Goal: Task Accomplishment & Management: Manage account settings

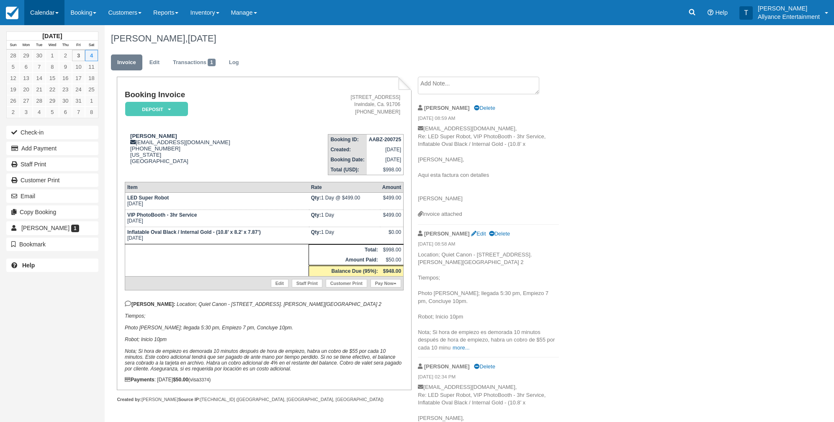
click at [33, 14] on link "Calendar" at bounding box center [44, 12] width 40 height 25
click at [54, 72] on link "Month" at bounding box center [58, 79] width 66 height 18
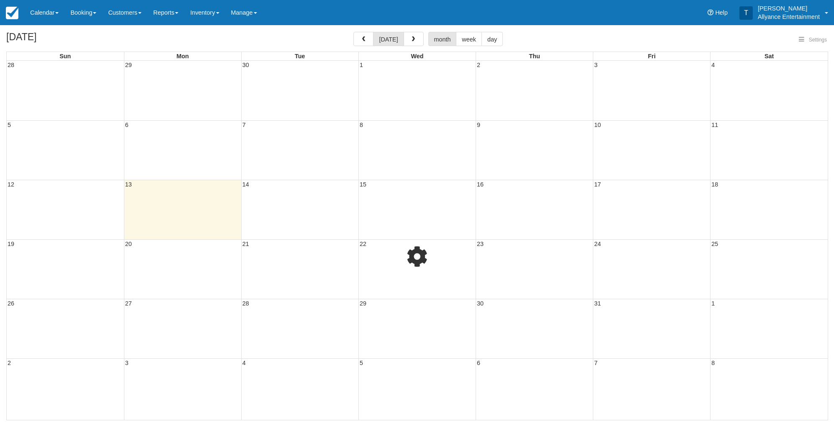
select select
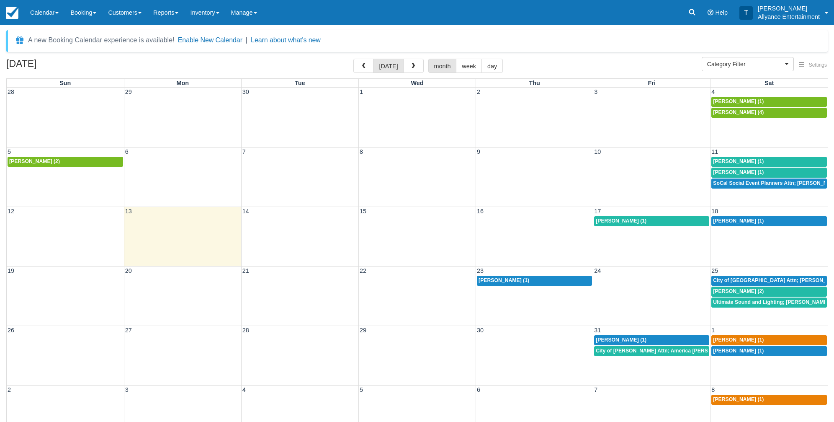
click at [657, 239] on div "12 13 14 15 16 17 18 Laura Campos (1) Adam Linares (1)" at bounding box center [417, 235] width 821 height 59
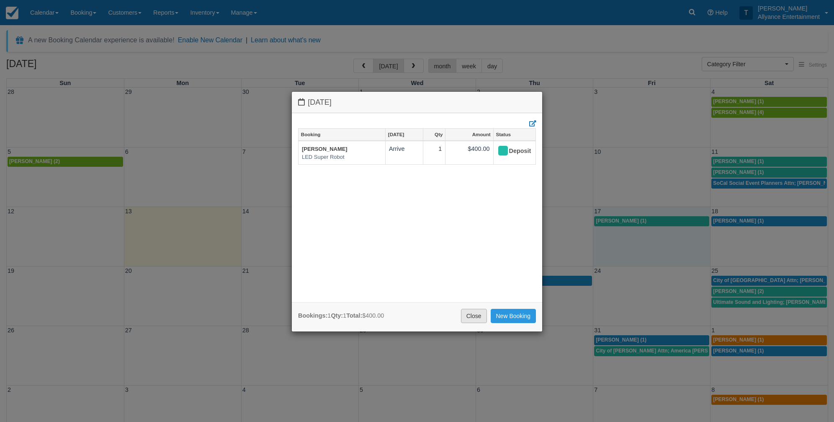
click at [474, 318] on link "Close" at bounding box center [474, 316] width 26 height 14
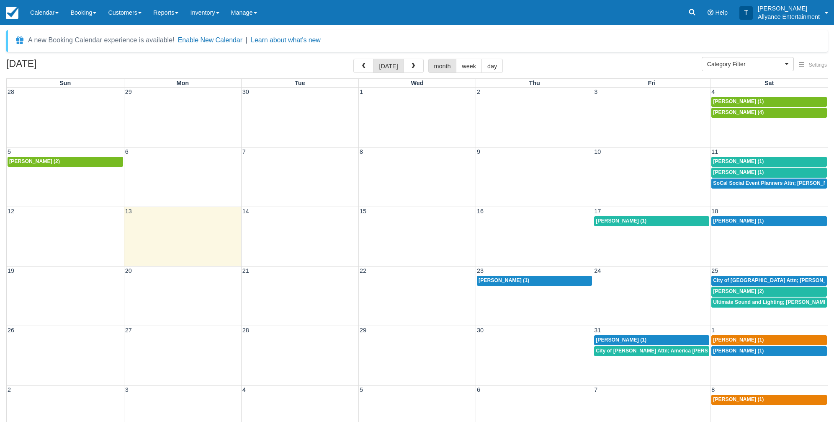
click at [723, 150] on td "11" at bounding box center [768, 151] width 117 height 9
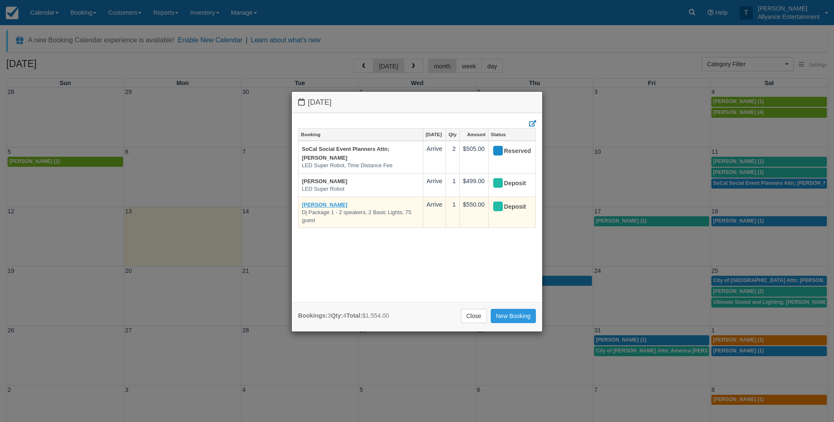
click at [311, 201] on link "Hugo Garcia" at bounding box center [325, 204] width 46 height 6
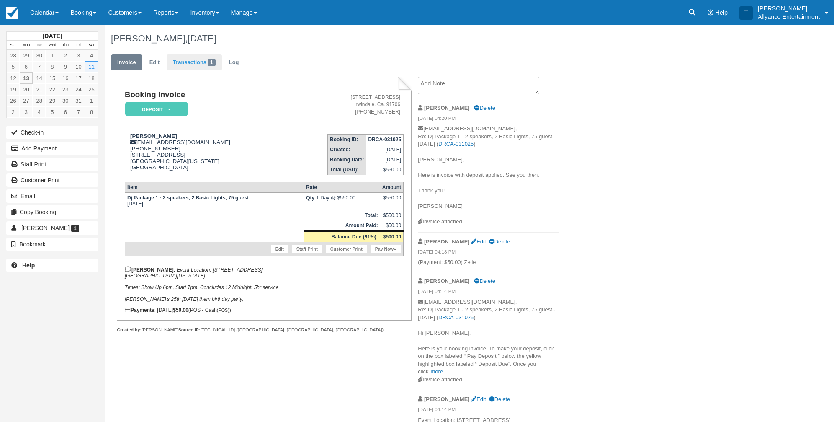
click at [178, 66] on link "Transactions 1" at bounding box center [194, 62] width 55 height 16
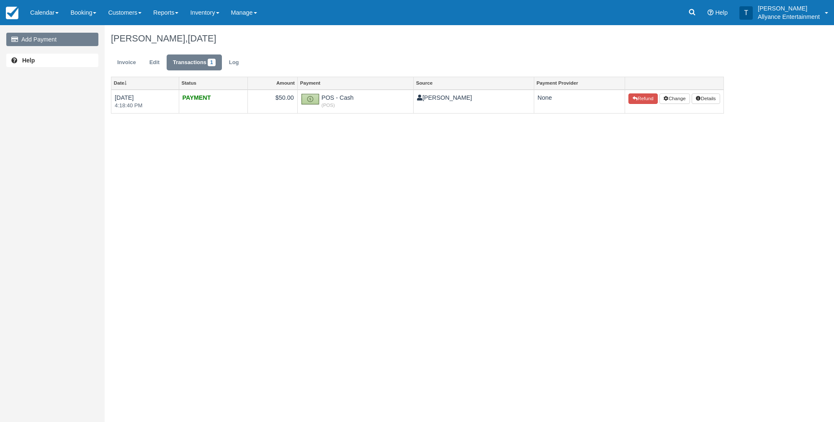
click at [77, 39] on link "Add Payment" at bounding box center [52, 39] width 92 height 13
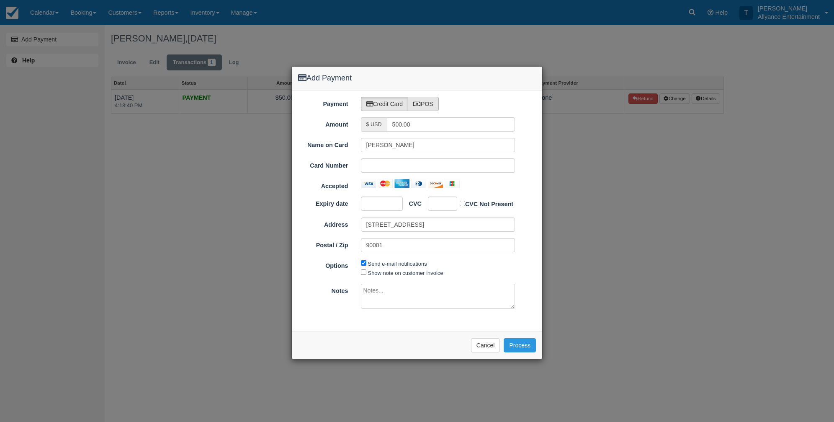
click at [434, 103] on label "POS" at bounding box center [423, 104] width 31 height 14
radio input "true"
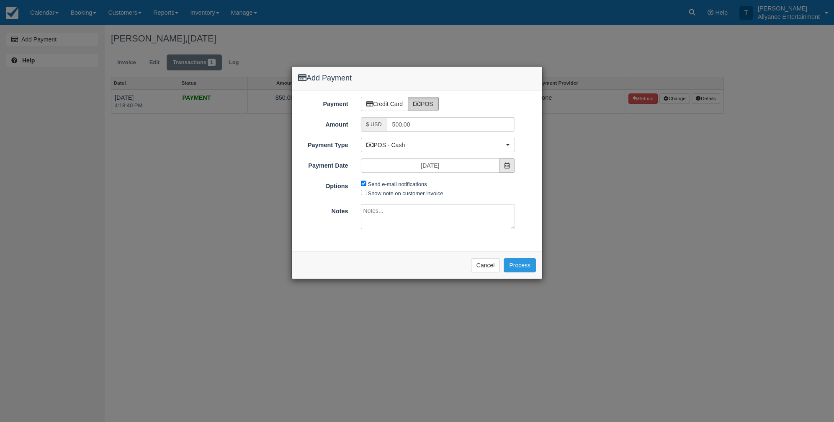
click at [506, 164] on icon at bounding box center [506, 165] width 5 height 6
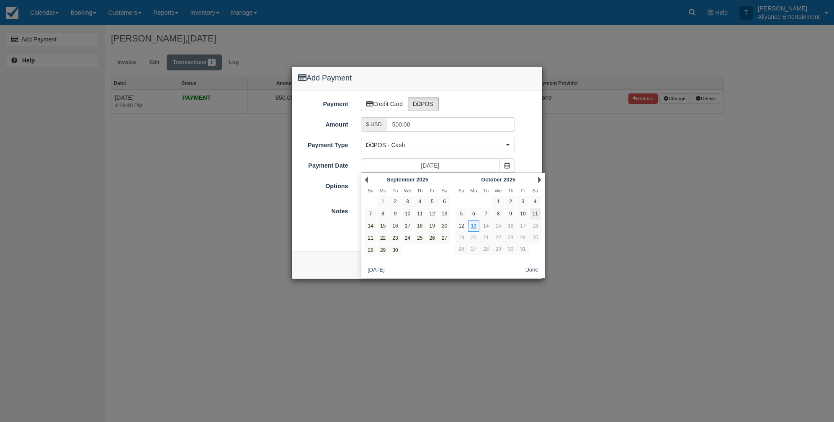
click at [541, 212] on link "11" at bounding box center [535, 213] width 11 height 11
type input "10/11/25"
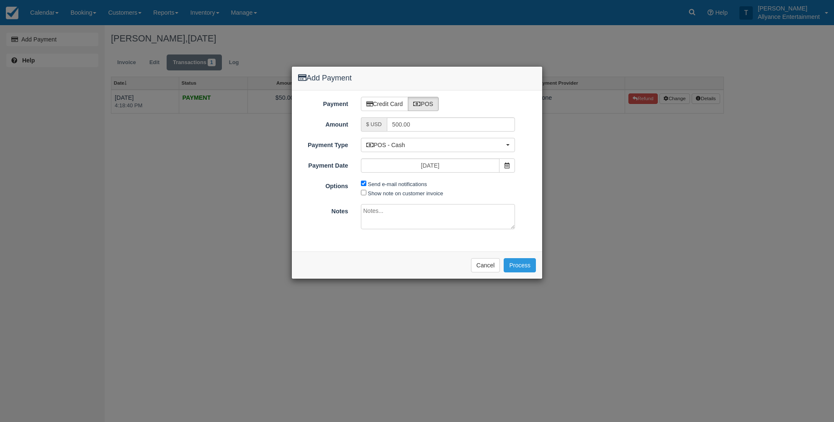
click at [394, 214] on textarea at bounding box center [438, 216] width 154 height 25
type textarea "Zelle"
click at [521, 263] on button "Process" at bounding box center [520, 265] width 32 height 14
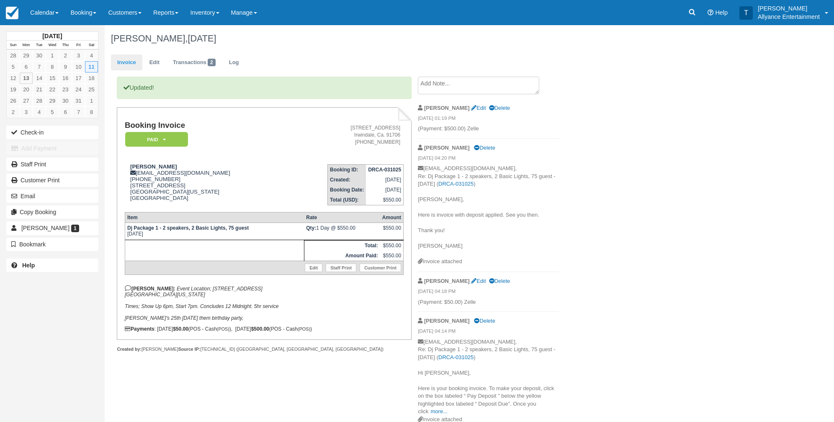
click at [125, 65] on link "Invoice" at bounding box center [126, 62] width 31 height 16
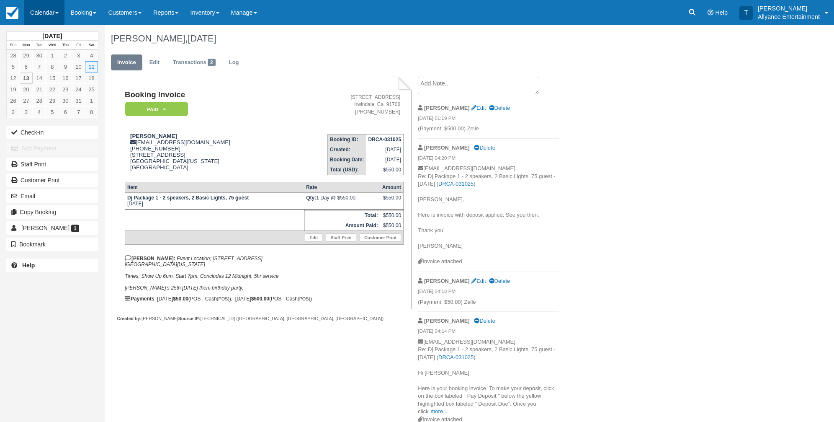
click at [39, 11] on link "Calendar" at bounding box center [44, 12] width 40 height 25
click at [41, 80] on link "Month" at bounding box center [58, 79] width 66 height 18
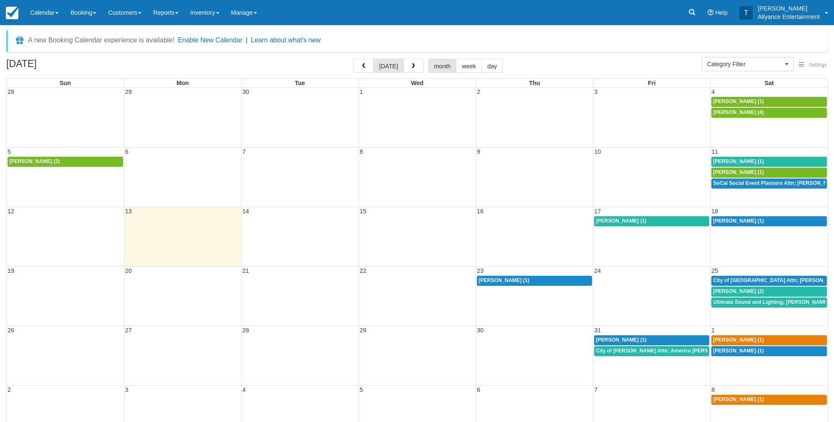
select select
click at [754, 180] on span "SoCal Social Event Planners Attn; Janine (2)" at bounding box center [780, 183] width 135 height 6
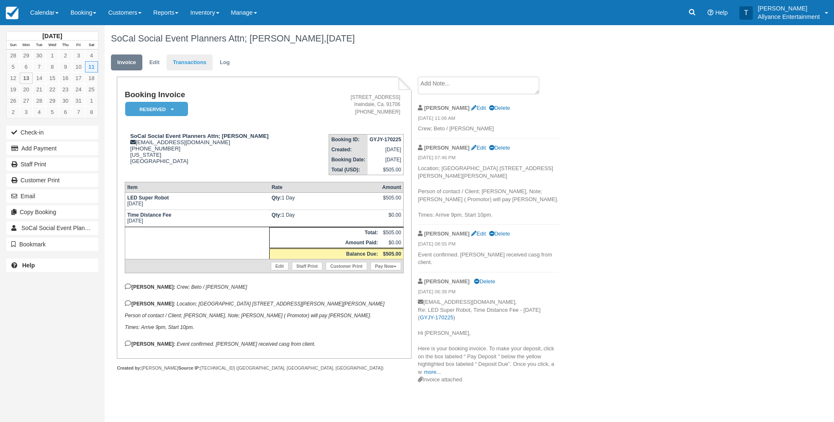
click at [191, 64] on link "Transactions" at bounding box center [190, 62] width 46 height 16
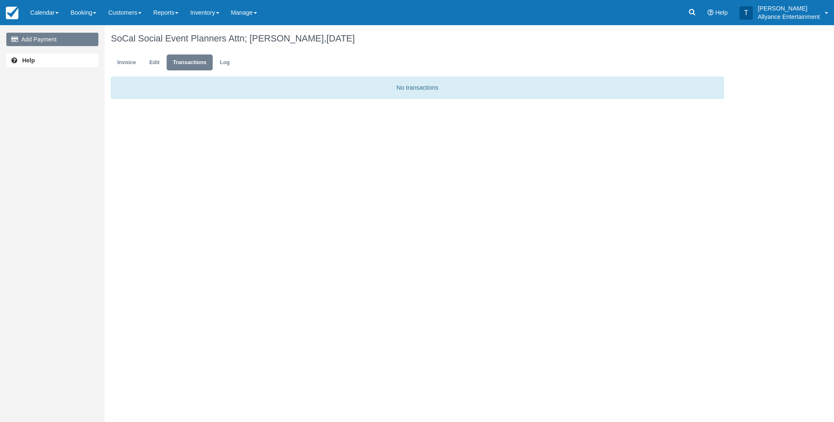
click at [62, 39] on link "Add Payment" at bounding box center [52, 39] width 92 height 13
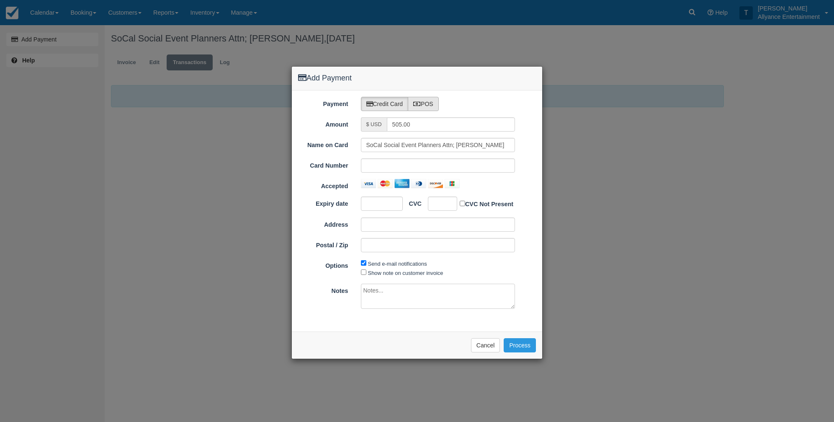
click at [431, 105] on label "POS" at bounding box center [423, 104] width 31 height 14
radio input "true"
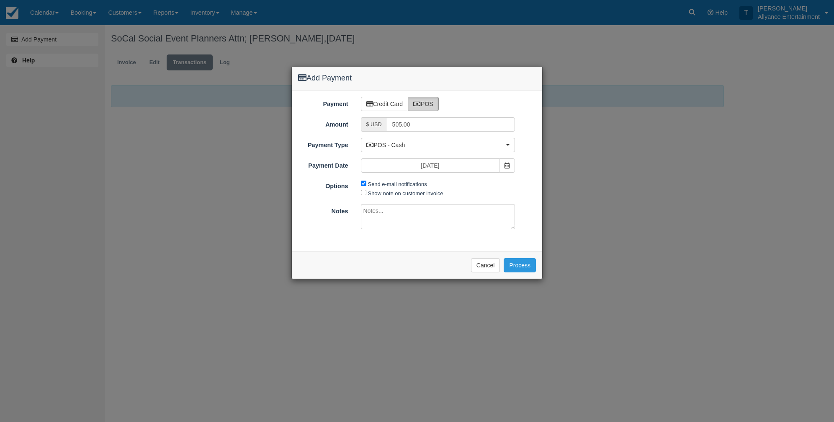
drag, startPoint x: 492, startPoint y: 265, endPoint x: 454, endPoint y: 252, distance: 40.0
click at [491, 265] on button "Cancel" at bounding box center [485, 265] width 29 height 14
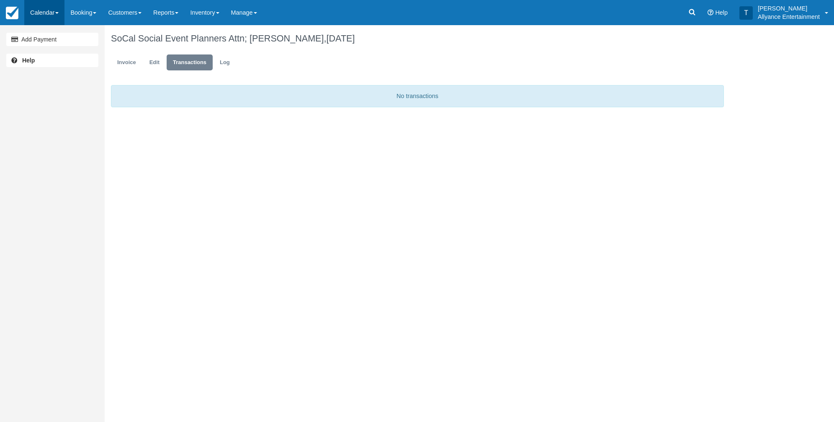
drag, startPoint x: 44, startPoint y: 8, endPoint x: 47, endPoint y: 18, distance: 11.2
click at [44, 9] on link "Calendar" at bounding box center [44, 12] width 40 height 25
drag, startPoint x: 21, startPoint y: 134, endPoint x: 30, endPoint y: 56, distance: 78.0
click at [26, 123] on body "Menu Calendar Customer Inventory Month Week Day Booking Daily Manifest Daily Li…" at bounding box center [417, 211] width 834 height 422
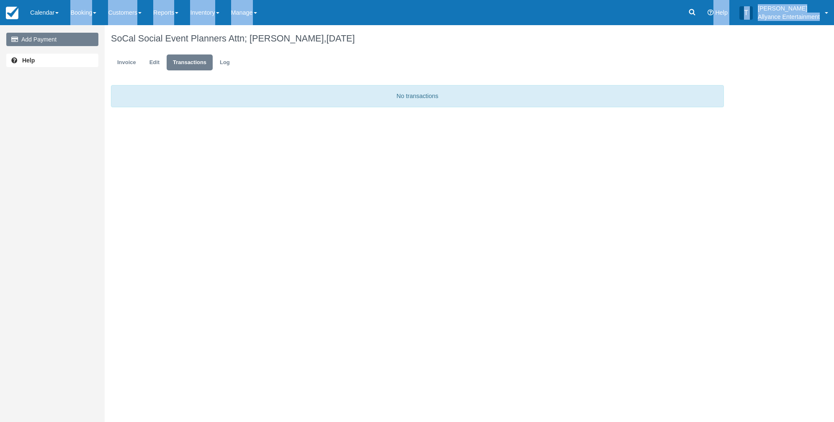
click at [32, 39] on link "Add Payment" at bounding box center [52, 39] width 92 height 13
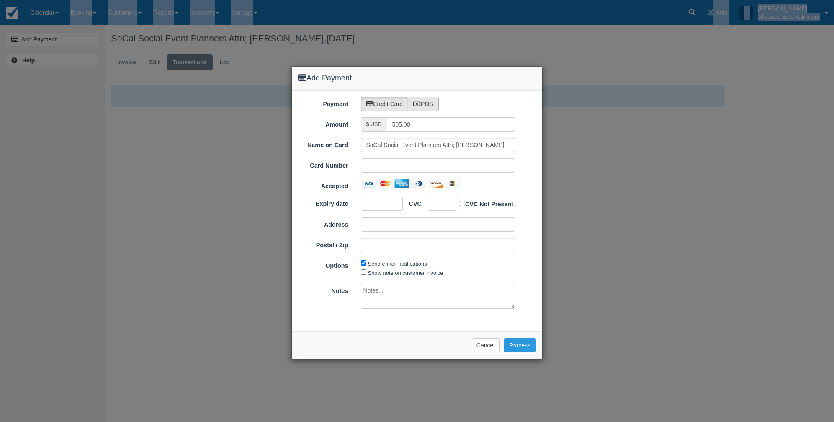
click at [426, 103] on label "POS" at bounding box center [423, 104] width 31 height 14
radio input "true"
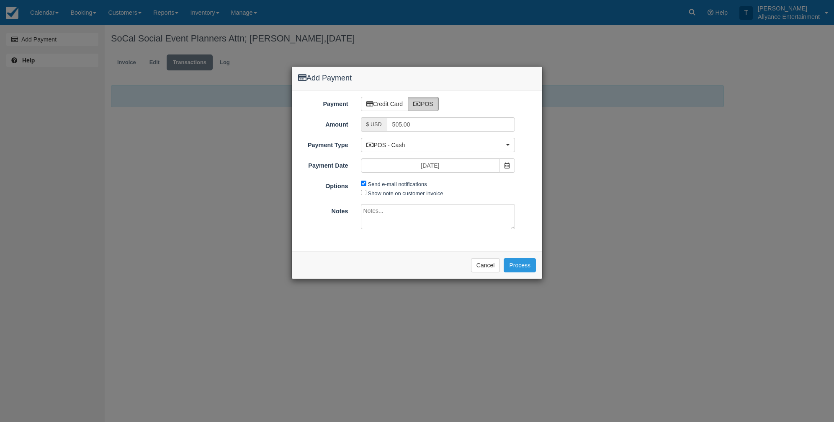
click at [516, 164] on div "10/13/25" at bounding box center [438, 165] width 167 height 14
click at [509, 167] on icon at bounding box center [506, 165] width 5 height 6
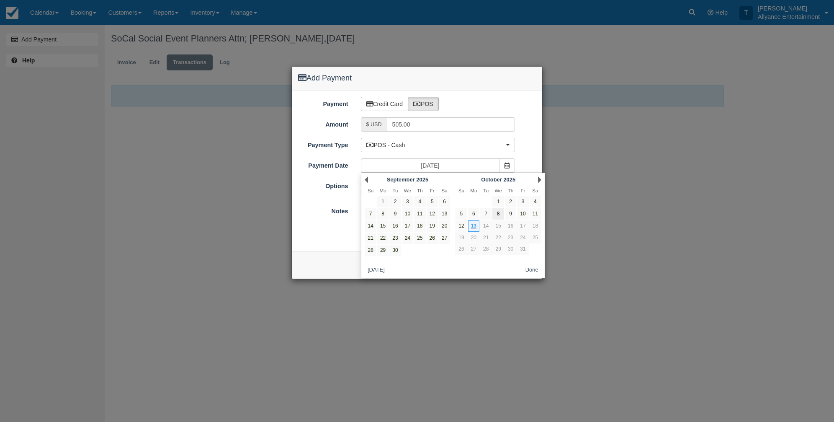
click at [502, 212] on link "8" at bounding box center [497, 213] width 11 height 11
type input "10/08/25"
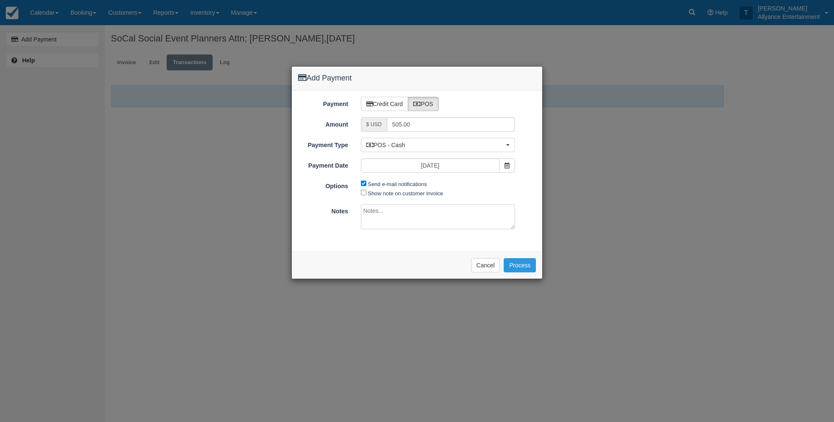
click at [378, 214] on textarea at bounding box center [438, 216] width 154 height 25
type textarea "Zelle"
click at [520, 260] on button "Process" at bounding box center [520, 265] width 32 height 14
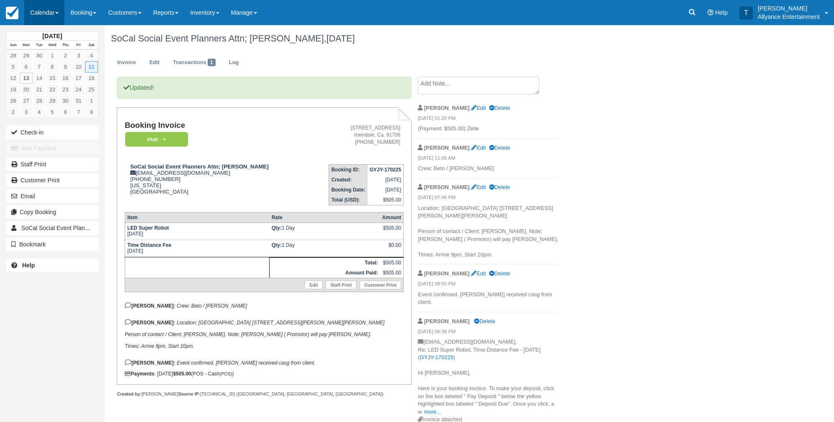
click at [44, 12] on link "Calendar" at bounding box center [44, 12] width 40 height 25
click at [48, 80] on link "Month" at bounding box center [58, 79] width 66 height 18
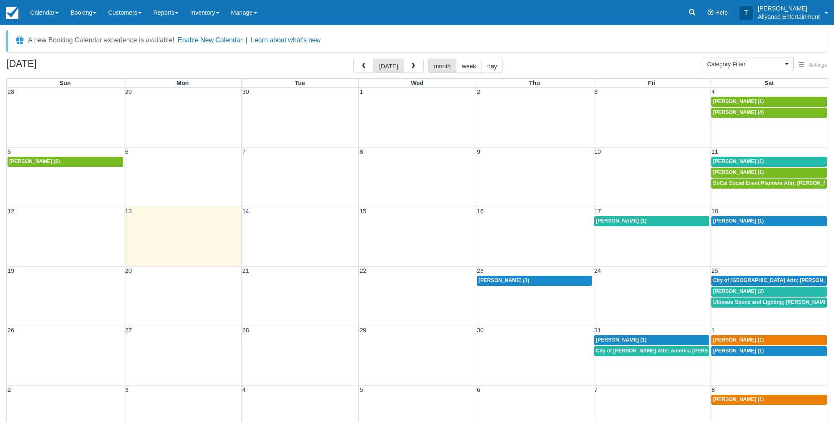
select select
click at [727, 158] on span "Goar Karapetian (1)" at bounding box center [738, 161] width 51 height 6
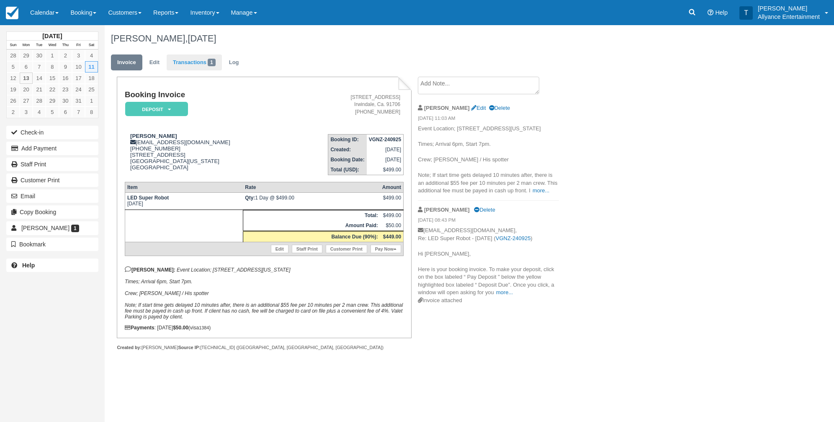
click at [193, 63] on link "Transactions 1" at bounding box center [194, 62] width 55 height 16
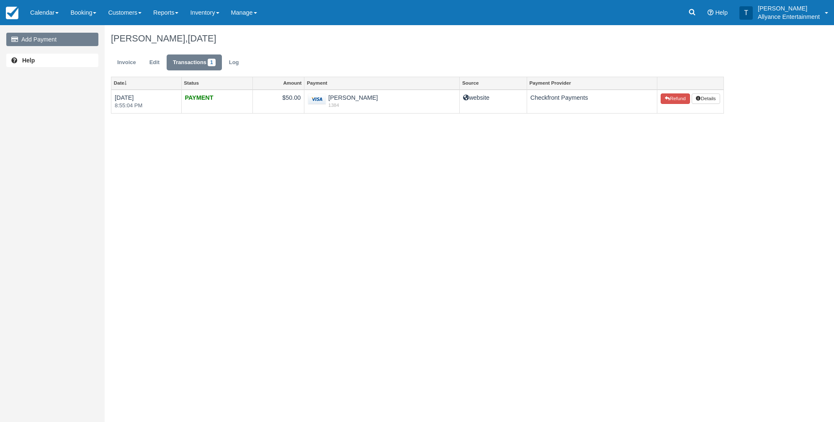
click at [72, 40] on link "Add Payment" at bounding box center [52, 39] width 92 height 13
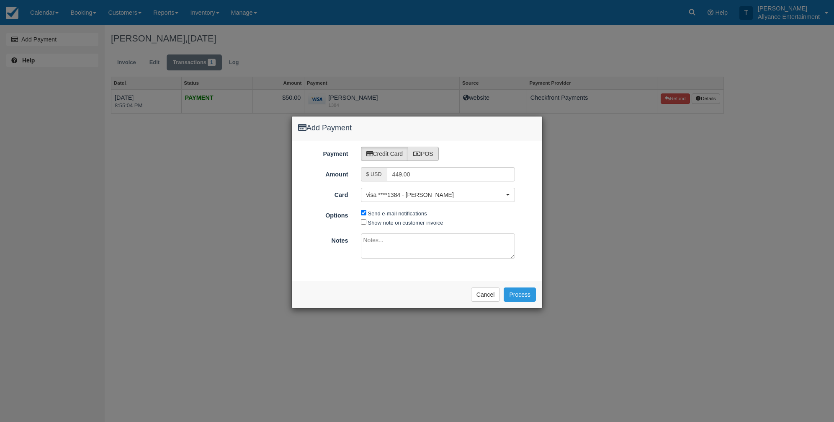
click at [426, 151] on label "POS" at bounding box center [423, 154] width 31 height 14
radio input "true"
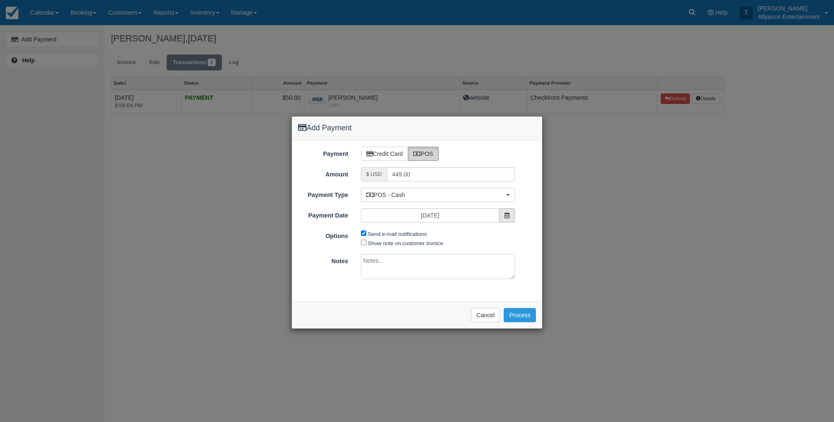
click at [510, 217] on span at bounding box center [507, 215] width 16 height 14
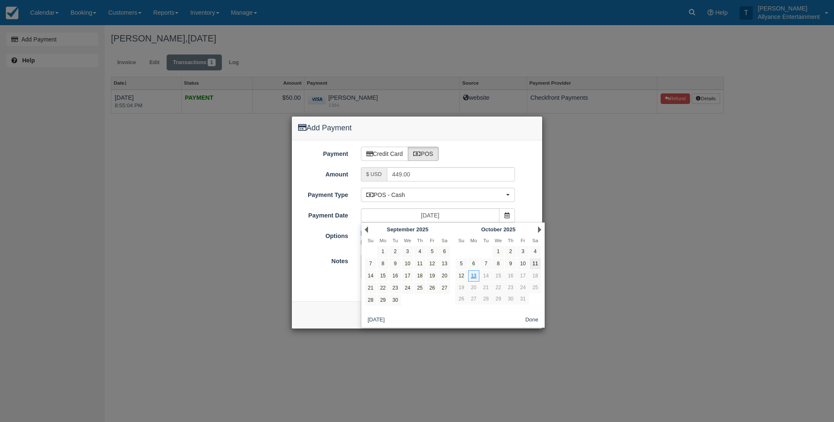
click at [535, 261] on link "11" at bounding box center [535, 263] width 11 height 11
type input "10/11/25"
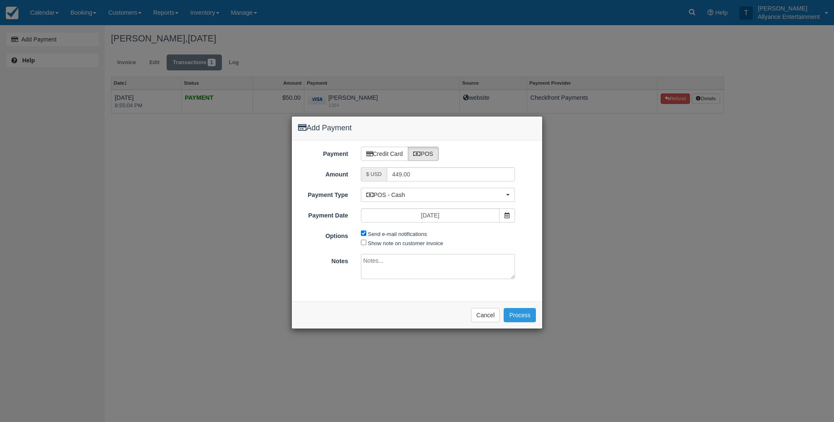
click at [417, 259] on textarea at bounding box center [438, 266] width 154 height 25
click at [522, 311] on button "Process" at bounding box center [520, 315] width 32 height 14
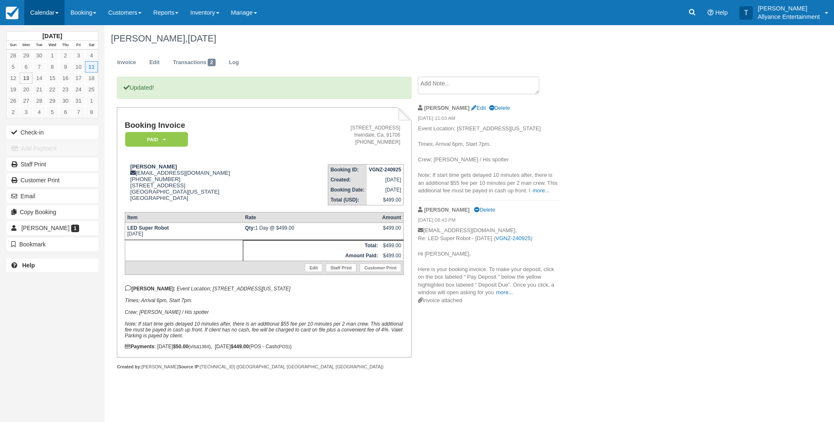
click at [39, 15] on link "Calendar" at bounding box center [44, 12] width 40 height 25
click at [54, 77] on link "Month" at bounding box center [58, 79] width 66 height 18
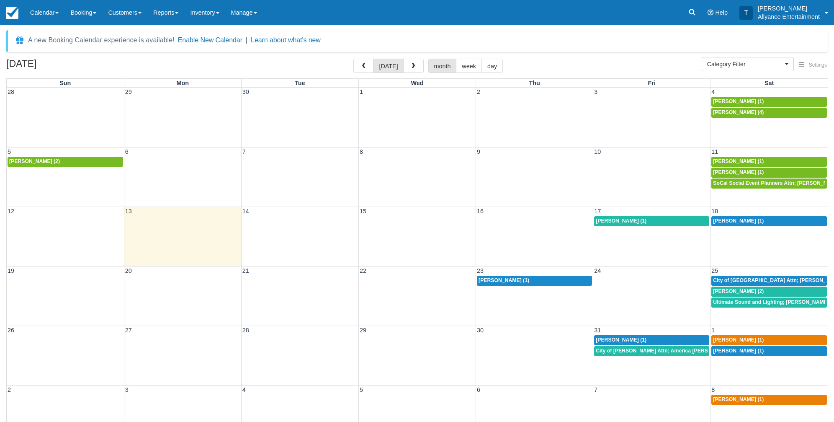
select select
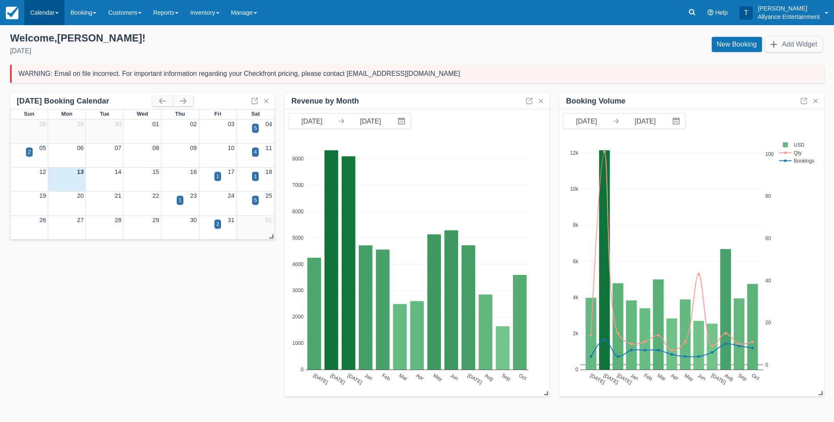
click at [46, 11] on link "Calendar" at bounding box center [44, 12] width 40 height 25
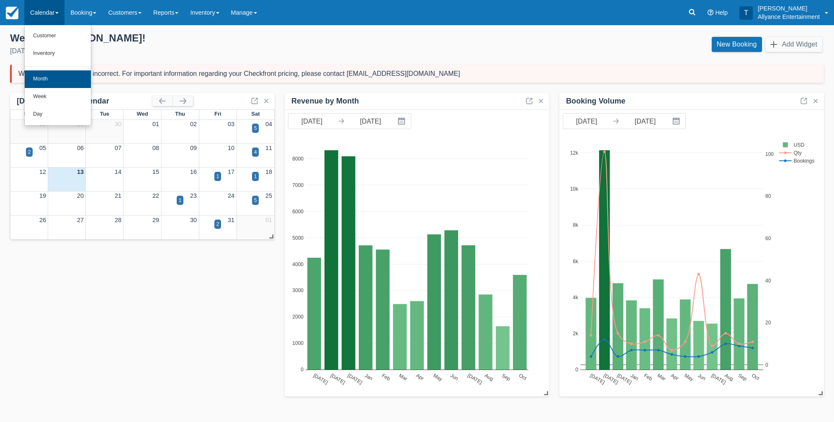
click at [49, 75] on link "Month" at bounding box center [58, 79] width 66 height 18
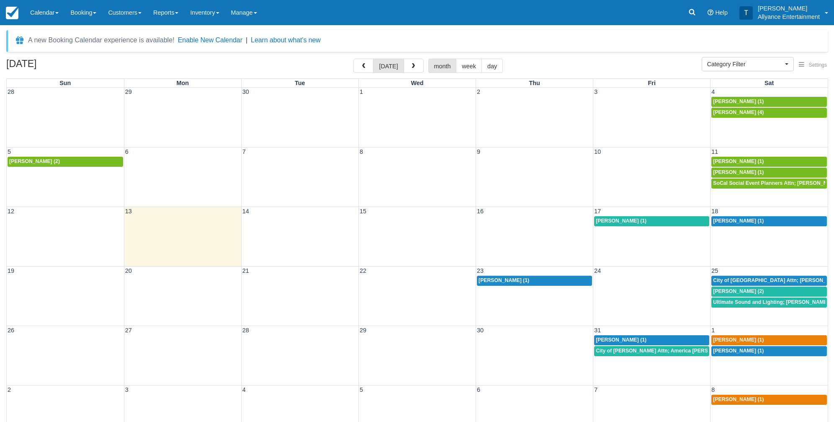
select select
click at [627, 236] on div "12 13 14 15 16 17 18 Laura Campos (1) Adam Linares (1)" at bounding box center [417, 235] width 821 height 59
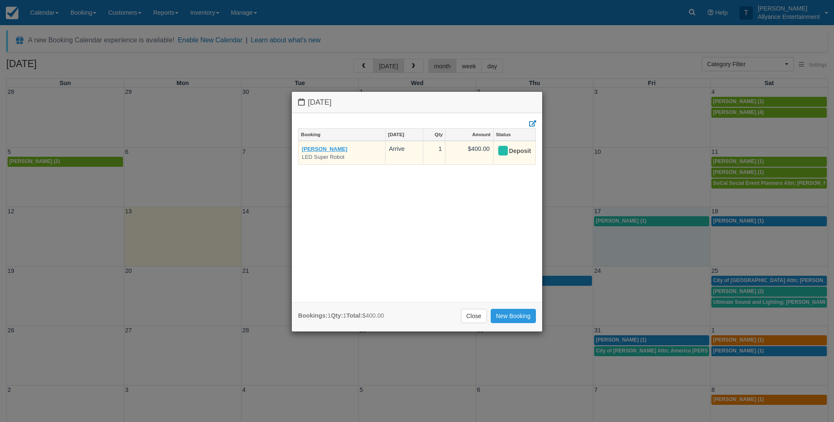
click at [327, 148] on link "[PERSON_NAME]" at bounding box center [325, 149] width 46 height 6
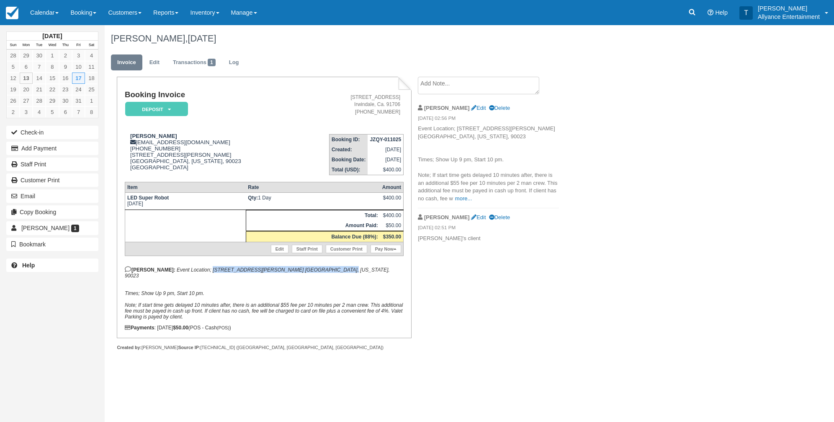
drag, startPoint x: 185, startPoint y: 273, endPoint x: 298, endPoint y: 274, distance: 112.6
click at [298, 274] on p "[PERSON_NAME]: Event Location; [STREET_ADDRESS][PERSON_NAME] [GEOGRAPHIC_DATA],…" at bounding box center [264, 293] width 279 height 54
copy em "1230 S Boyle Ave. Los Angeles, California, 90023"
drag, startPoint x: 126, startPoint y: 206, endPoint x: 169, endPoint y: 208, distance: 42.7
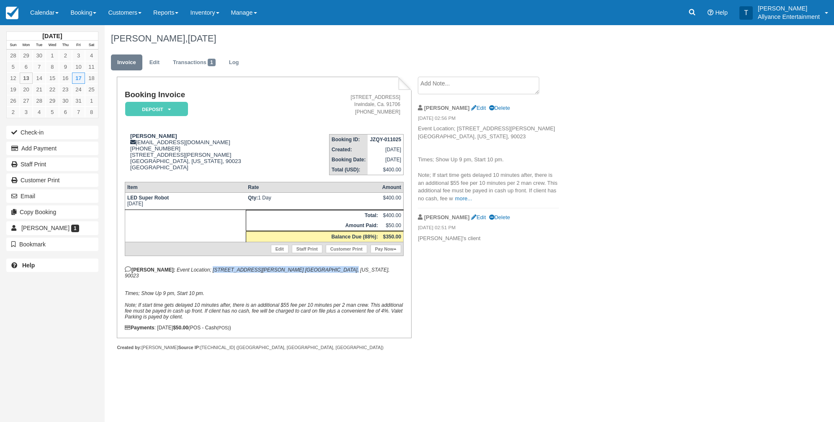
click at [169, 208] on td "LED Super Robot Fri Oct 17, 2025" at bounding box center [185, 200] width 121 height 17
copy td "Fri Oct 17, 2025"
drag, startPoint x: 128, startPoint y: 134, endPoint x: 172, endPoint y: 137, distance: 44.1
click at [172, 137] on div "Laura Campos lauracampos202@gmail.com 1 (323) 273-7731 1230 S Boyle Ave Los Ang…" at bounding box center [210, 152] width 170 height 38
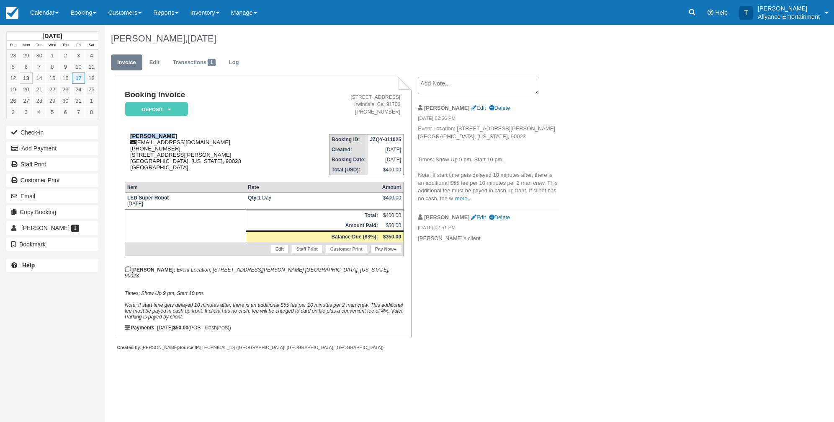
copy strong "Laura Campos"
drag, startPoint x: 154, startPoint y: 274, endPoint x: 212, endPoint y: 288, distance: 59.6
click at [212, 288] on p "Chris: Event Location; 1230 S Boyle Ave. Los Angeles, California, 90023 Times; …" at bounding box center [264, 293] width 279 height 54
copy p "Event Location; 1230 S Boyle Ave. Los Angeles, California, 90023 Times; Show Up…"
click at [40, 15] on link "Calendar" at bounding box center [44, 12] width 40 height 25
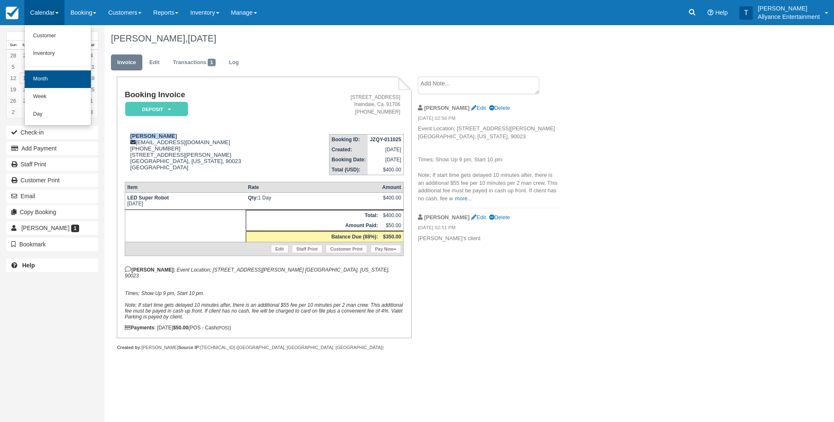
click at [44, 74] on link "Month" at bounding box center [58, 79] width 66 height 18
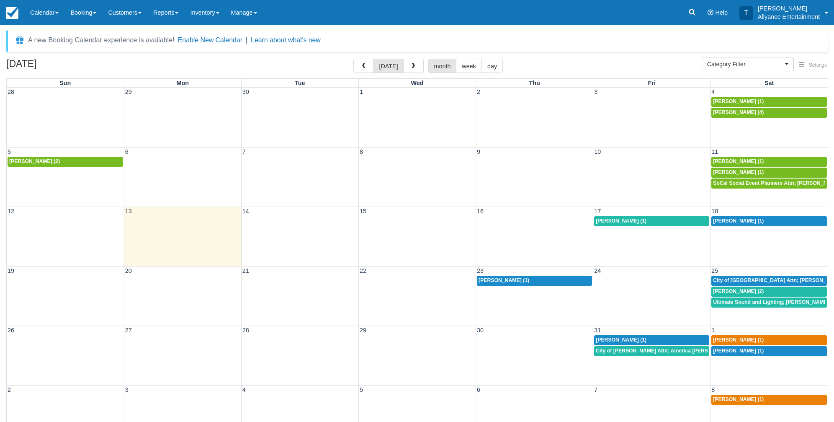
select select
click at [638, 238] on div "12 13 14 15 16 17 18 [PERSON_NAME] (1) [PERSON_NAME] (1)" at bounding box center [417, 235] width 821 height 59
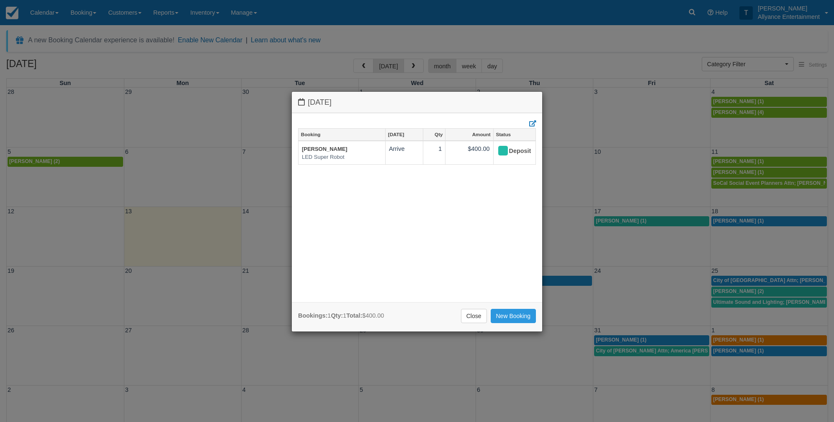
drag, startPoint x: 472, startPoint y: 315, endPoint x: 641, endPoint y: 224, distance: 191.8
click at [487, 304] on div "Bookings: 1 Qty: 1 Total: $400.00 Close New Booking" at bounding box center [417, 317] width 250 height 30
click at [619, 221] on div "Friday October 17 2025 Booking Oct 17 Qty Amount Status Laura Campos LED Super …" at bounding box center [417, 211] width 834 height 422
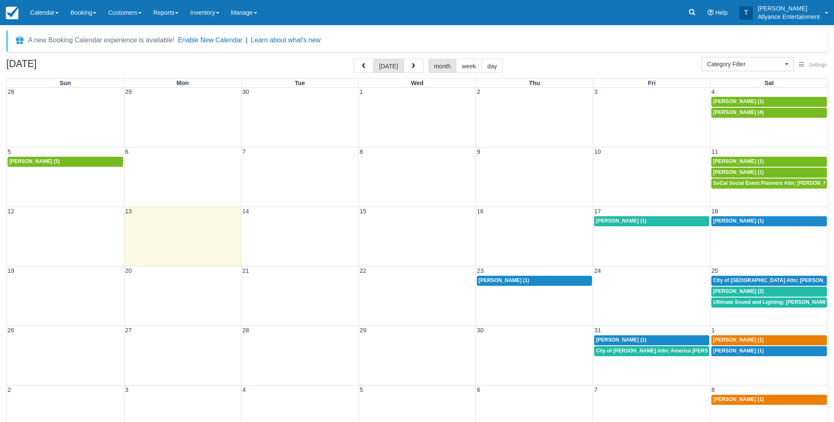
click at [619, 221] on span "[PERSON_NAME] (1)" at bounding box center [621, 221] width 51 height 6
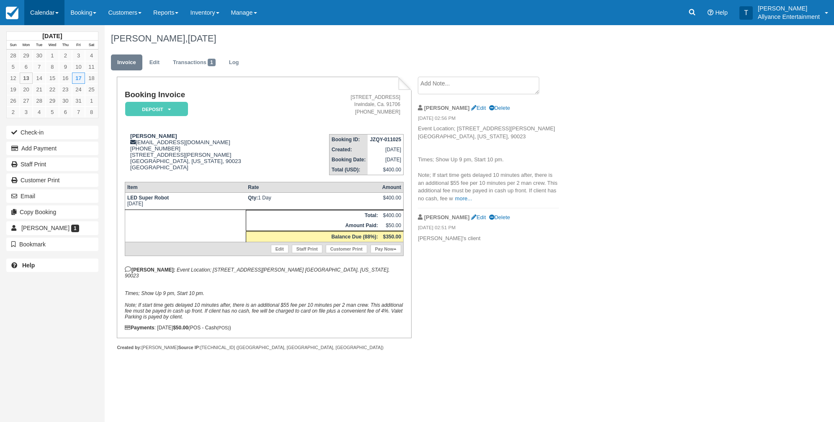
click at [47, 12] on link "Calendar" at bounding box center [44, 12] width 40 height 25
click at [34, 72] on link "Month" at bounding box center [58, 79] width 66 height 18
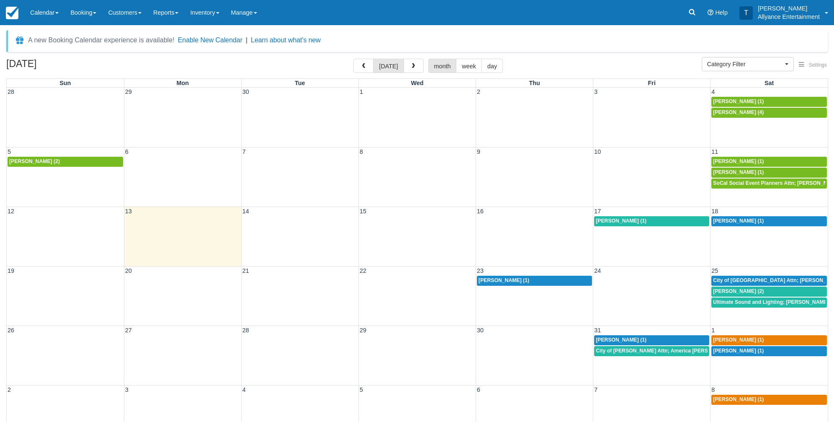
select select
click at [806, 278] on span "City of [GEOGRAPHIC_DATA] Attn; [PERSON_NAME] (2)" at bounding box center [781, 280] width 137 height 6
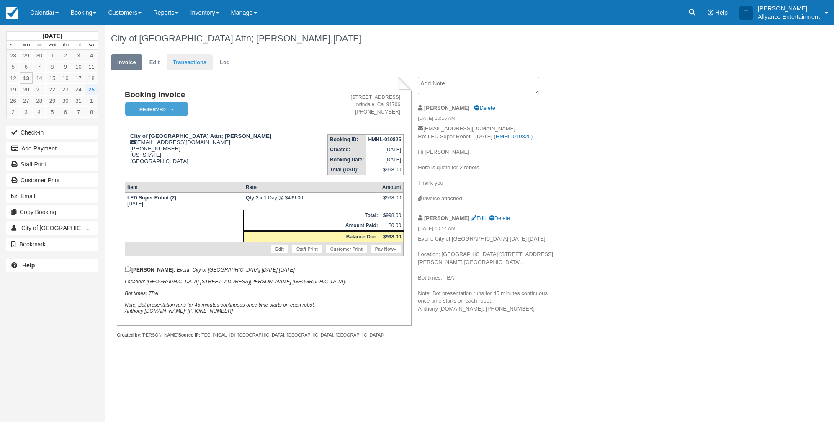
click at [174, 62] on link "Transactions" at bounding box center [190, 62] width 46 height 16
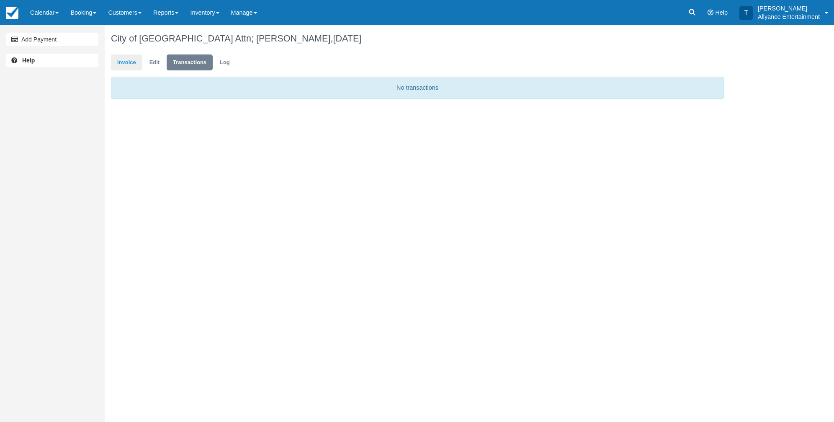
scroll to position [0, 0]
click at [52, 41] on link "Add Payment" at bounding box center [52, 39] width 92 height 13
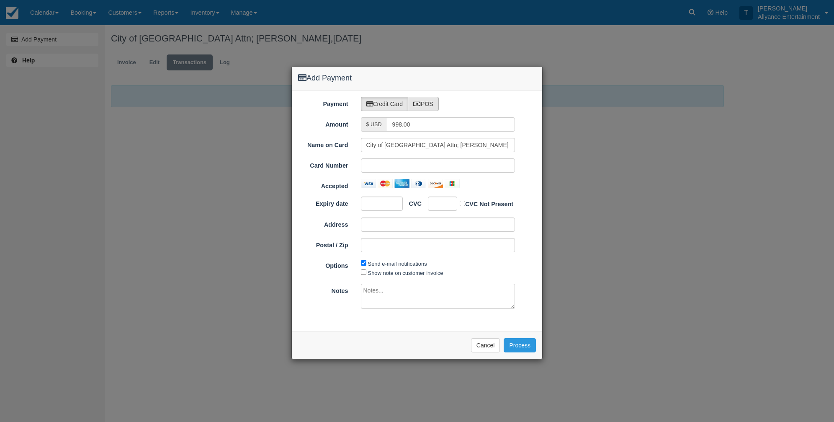
click at [421, 103] on icon at bounding box center [417, 104] width 8 height 6
radio input "true"
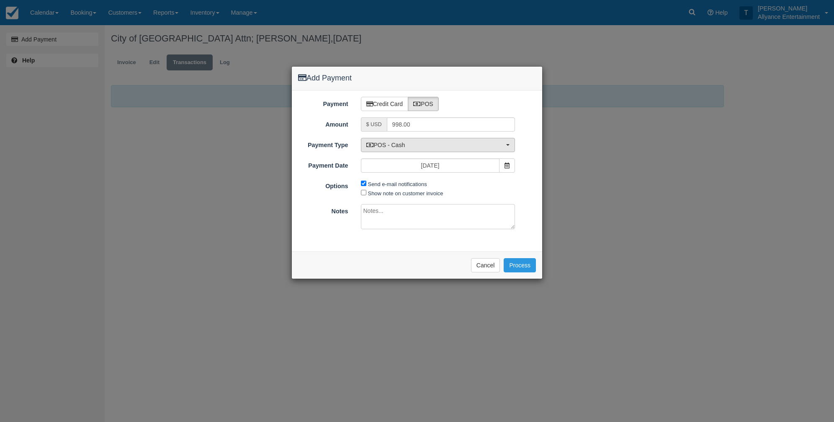
click at [508, 145] on button "POS - Cash" at bounding box center [438, 145] width 154 height 14
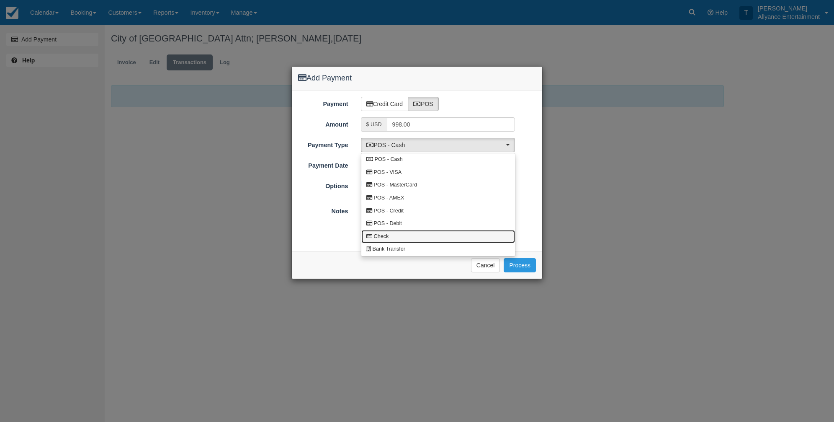
click at [387, 233] on span "Check" at bounding box center [381, 237] width 15 height 8
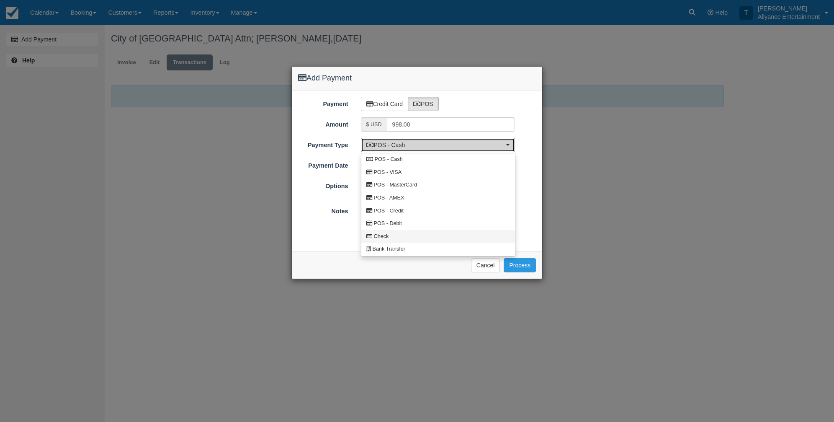
select select "CHEQUE"
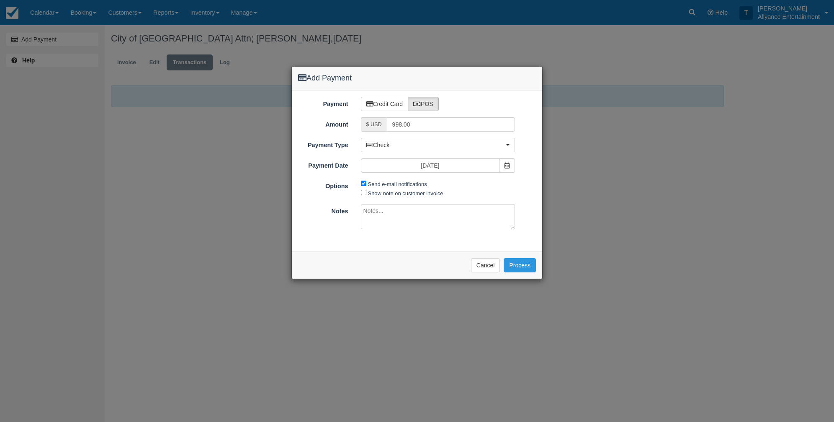
click at [394, 210] on textarea at bounding box center [438, 216] width 154 height 25
type textarea "Check #135865"
click at [524, 264] on button "Process" at bounding box center [520, 265] width 32 height 14
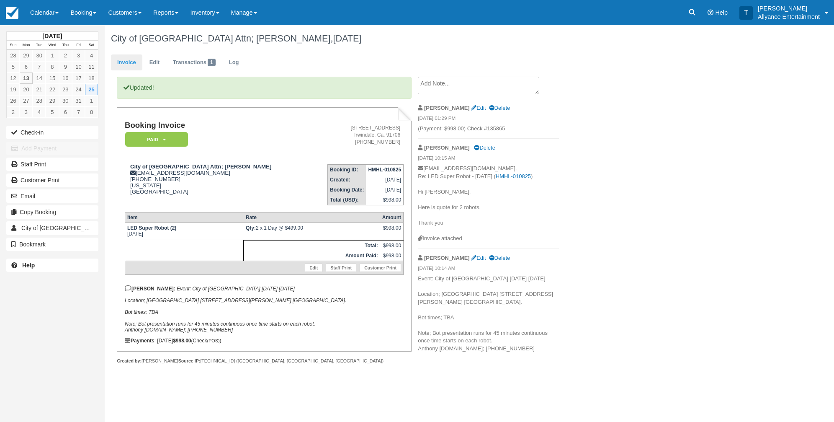
click at [121, 62] on link "Invoice" at bounding box center [126, 62] width 31 height 16
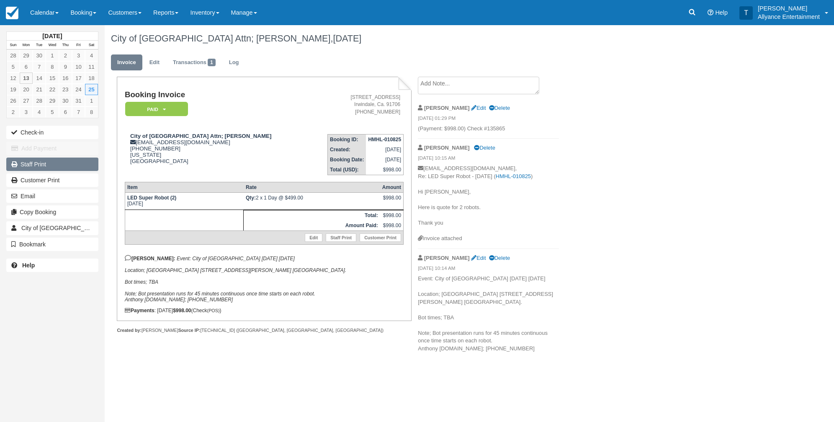
click at [59, 163] on link "Staff Print" at bounding box center [52, 163] width 92 height 13
click at [44, 10] on link "Calendar" at bounding box center [44, 12] width 40 height 25
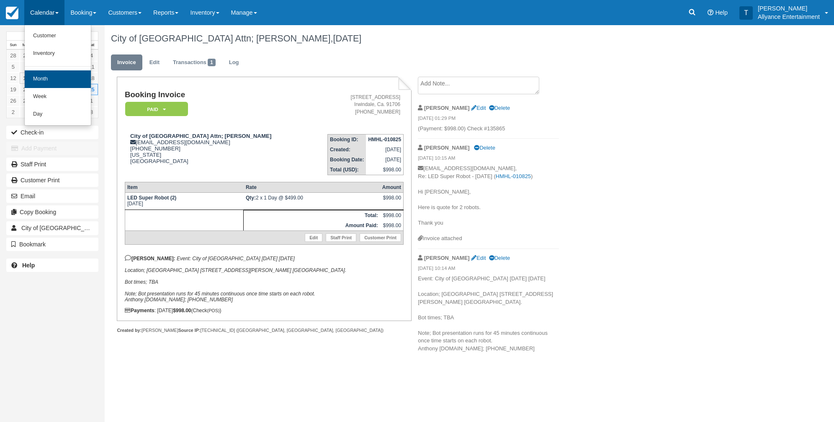
click at [47, 80] on link "Month" at bounding box center [58, 79] width 66 height 18
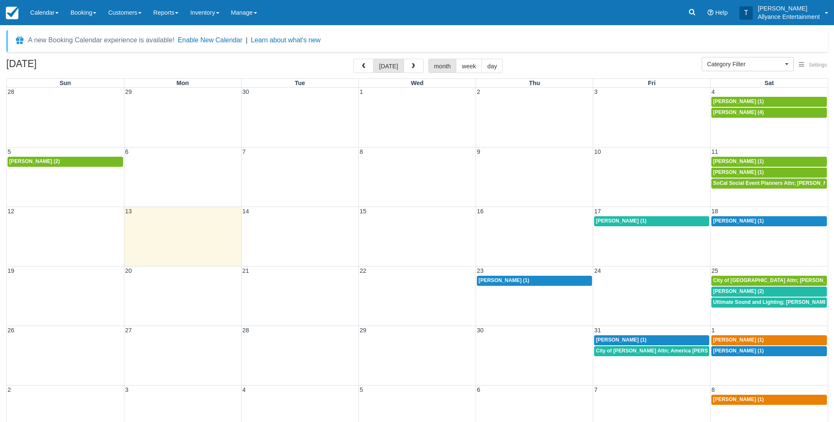
select select
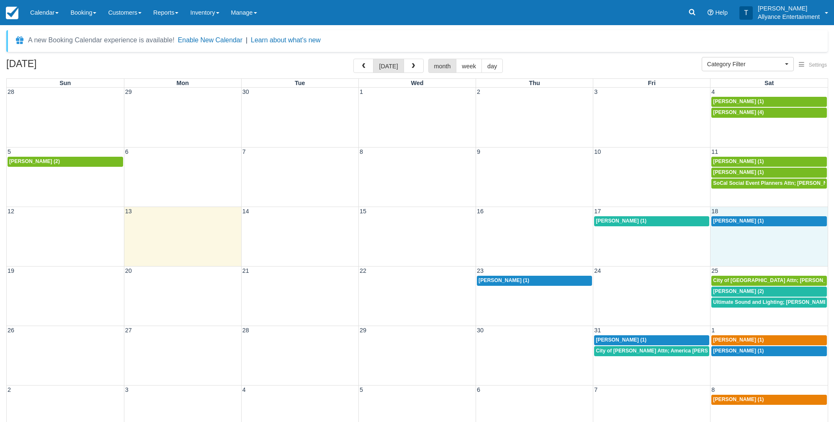
click at [742, 245] on div "12 13 14 15 16 17 18 [PERSON_NAME] (1) [PERSON_NAME] (1)" at bounding box center [417, 235] width 821 height 59
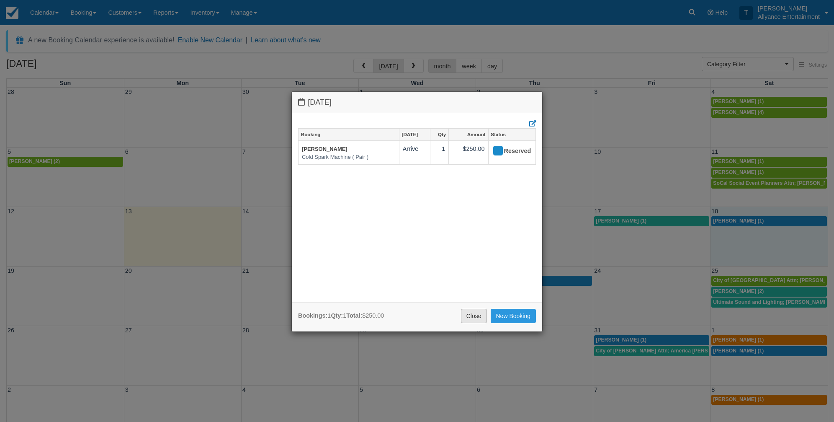
click at [471, 314] on link "Close" at bounding box center [474, 316] width 26 height 14
